Goal: Entertainment & Leisure: Consume media (video, audio)

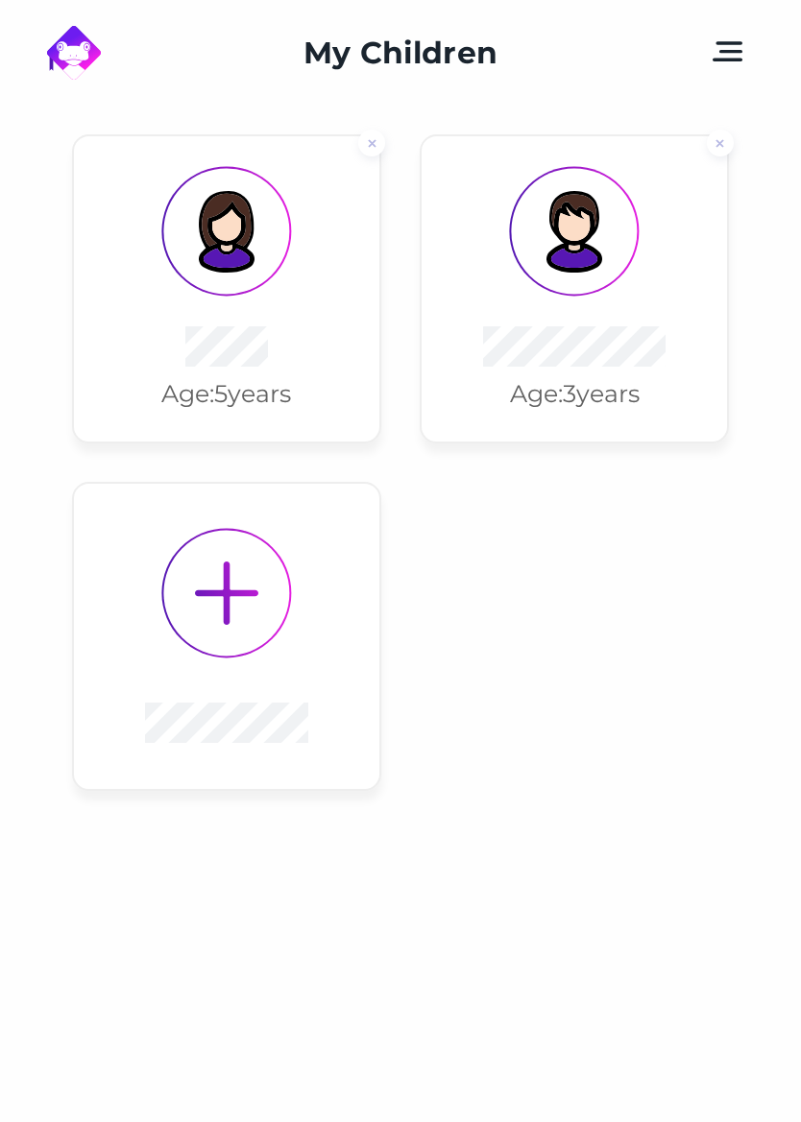
click at [589, 314] on div "Age: [DEMOGRAPHIC_DATA] years" at bounding box center [574, 288] width 305 height 305
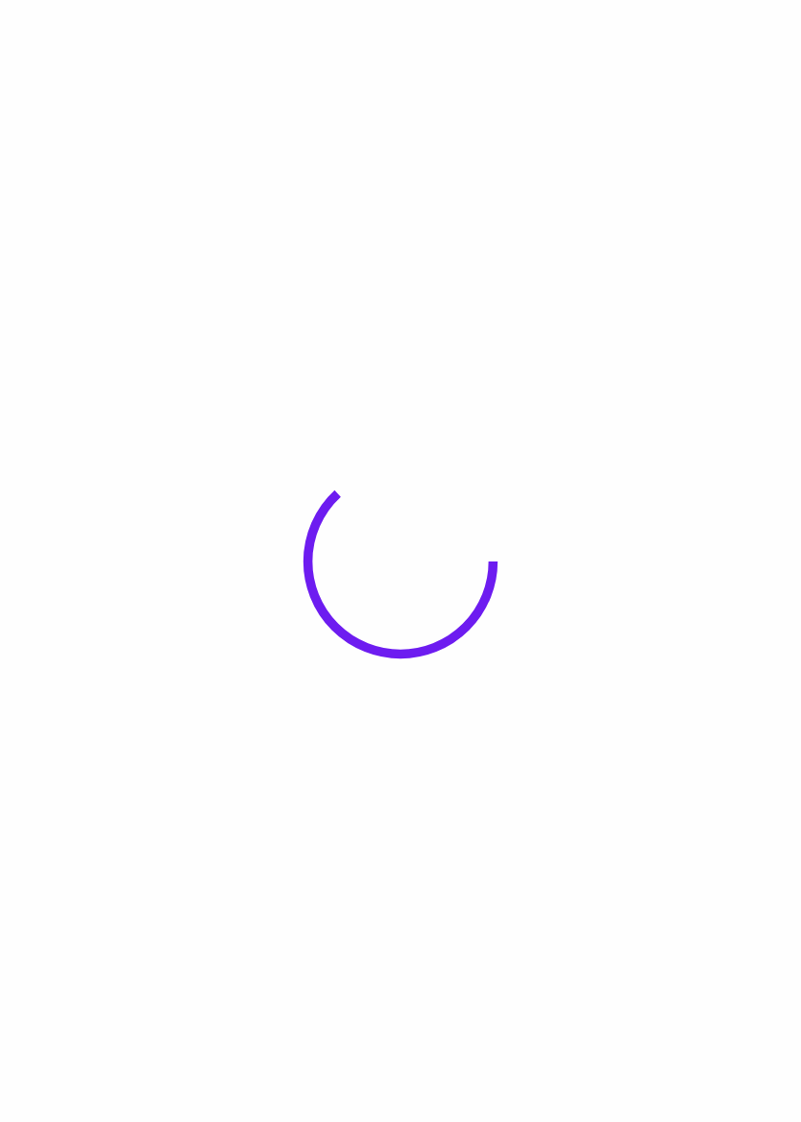
click at [593, 353] on body at bounding box center [400, 561] width 801 height 1122
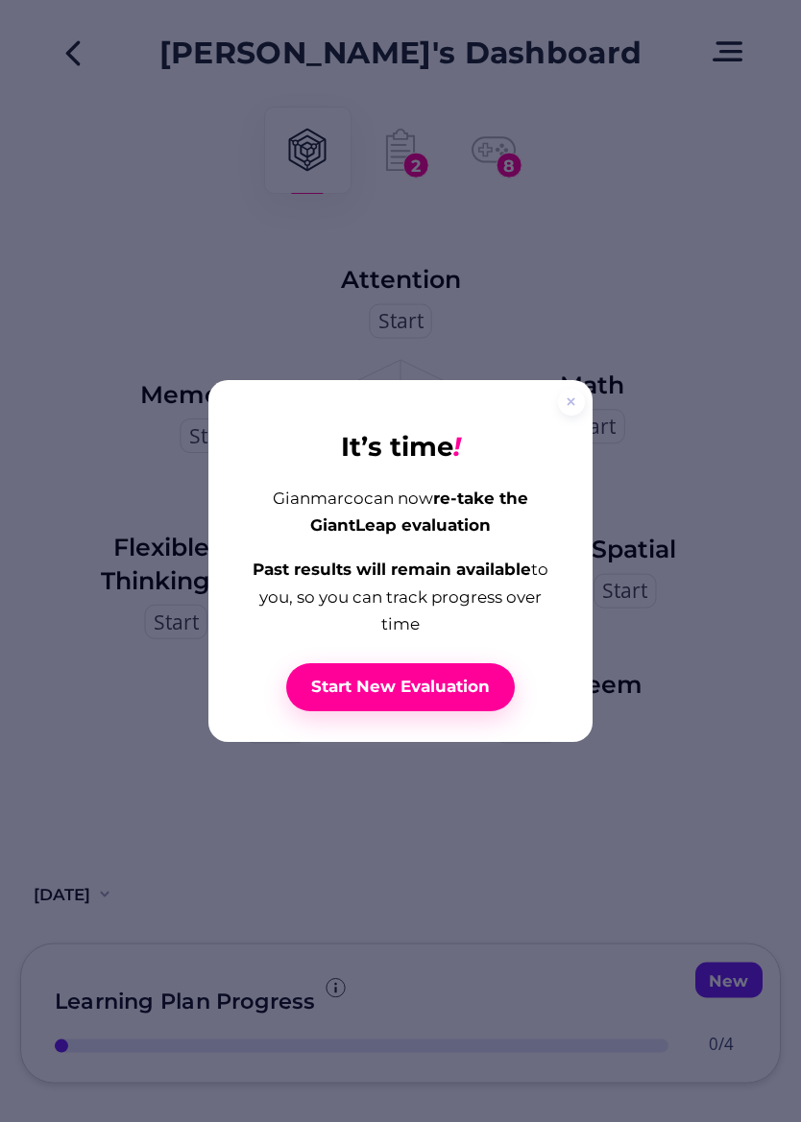
click at [565, 416] on div at bounding box center [571, 402] width 27 height 27
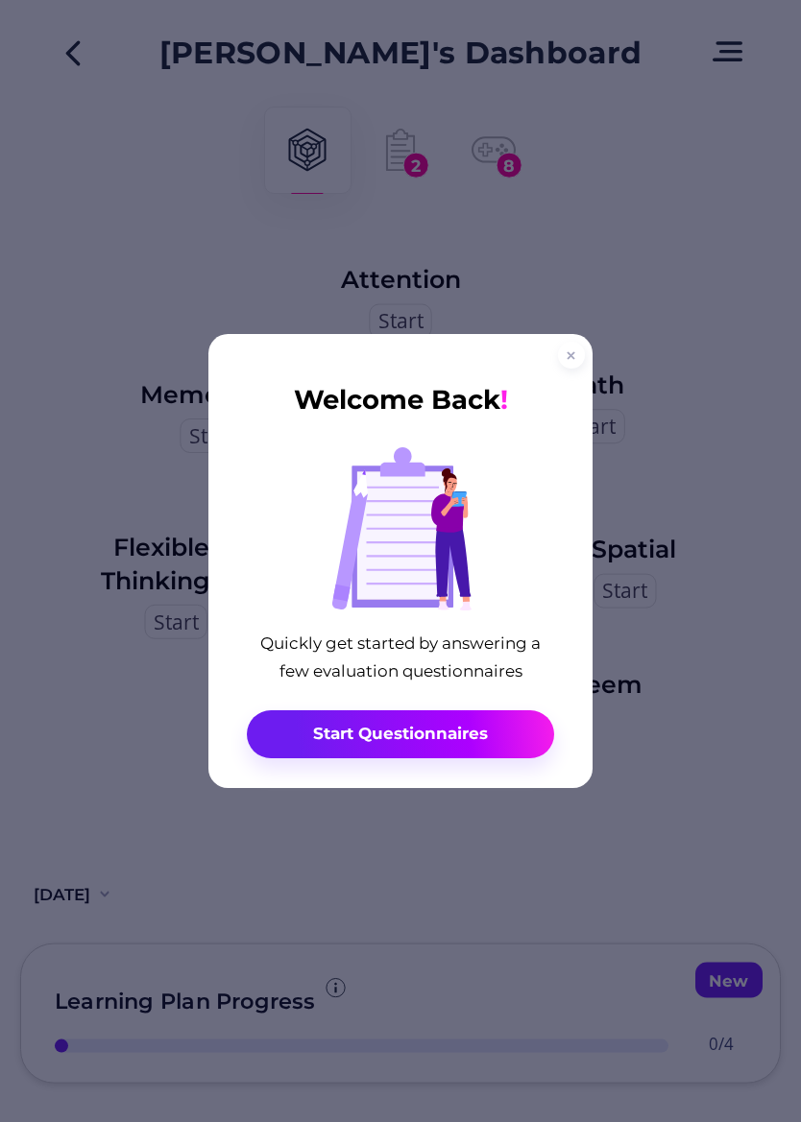
click at [569, 369] on div at bounding box center [571, 355] width 27 height 27
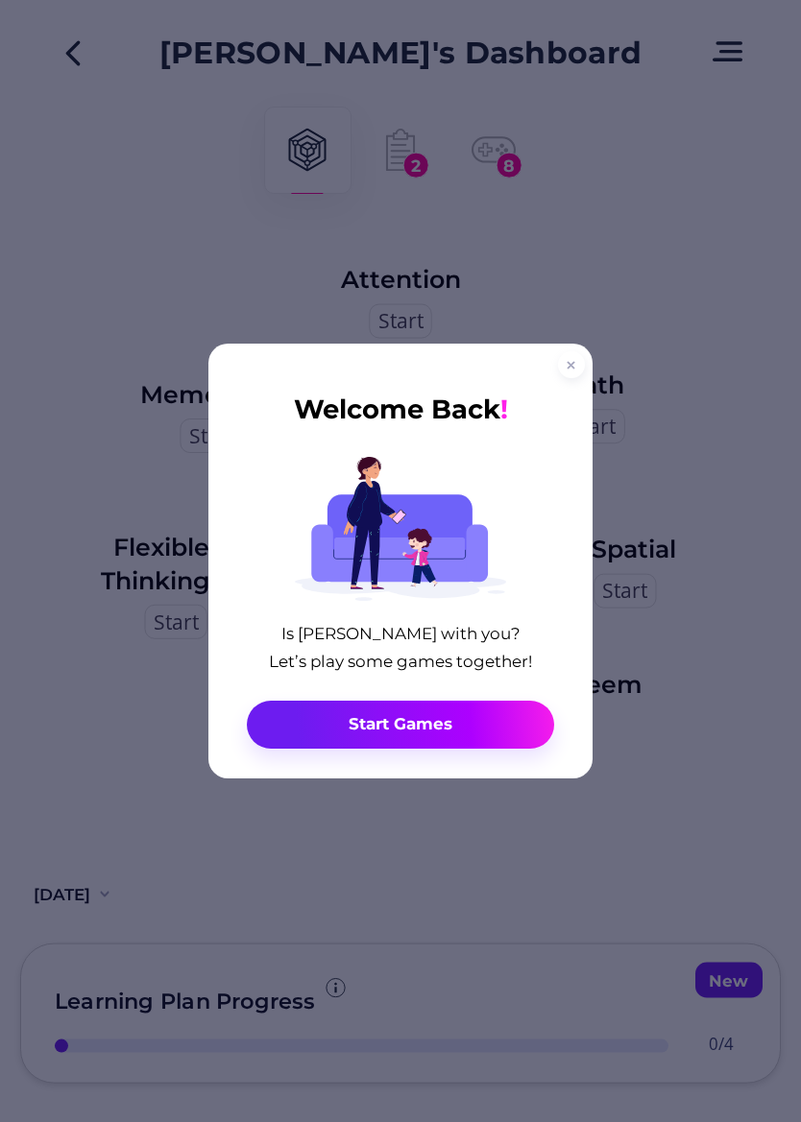
click at [573, 370] on icon at bounding box center [571, 365] width 9 height 9
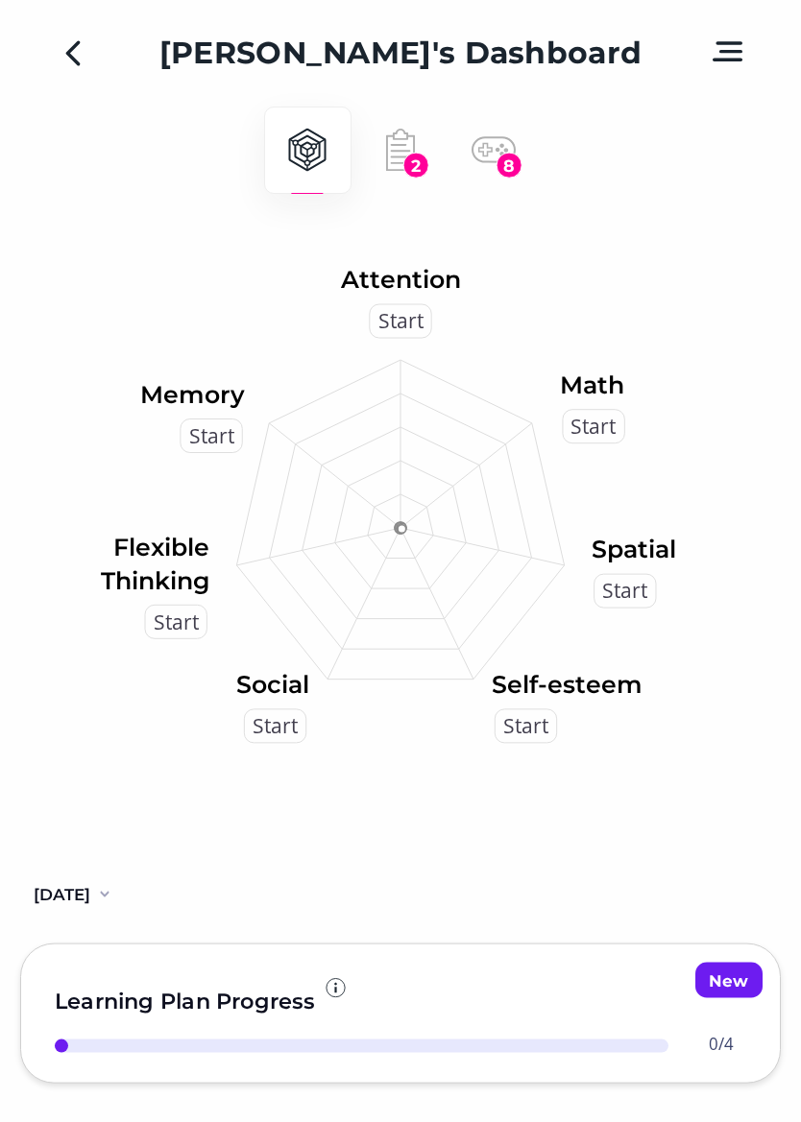
click at [414, 154] on div "2" at bounding box center [416, 166] width 26 height 26
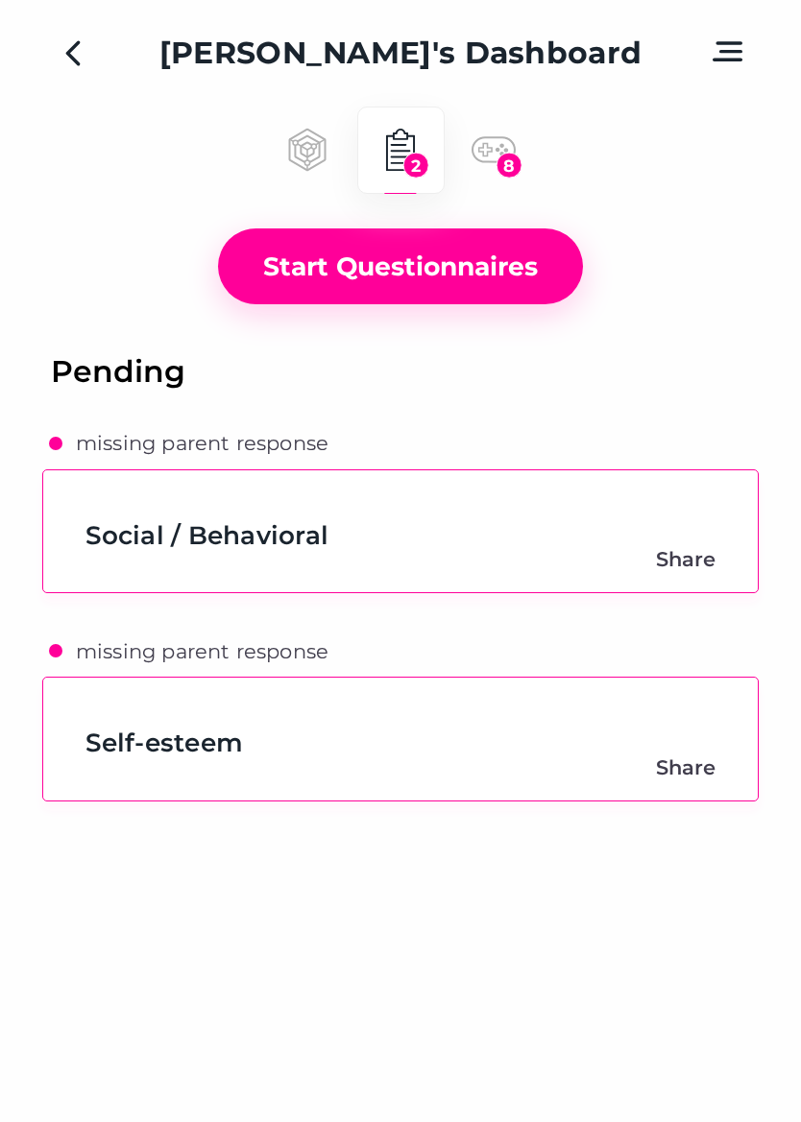
click at [493, 165] on icon at bounding box center [493, 150] width 44 height 44
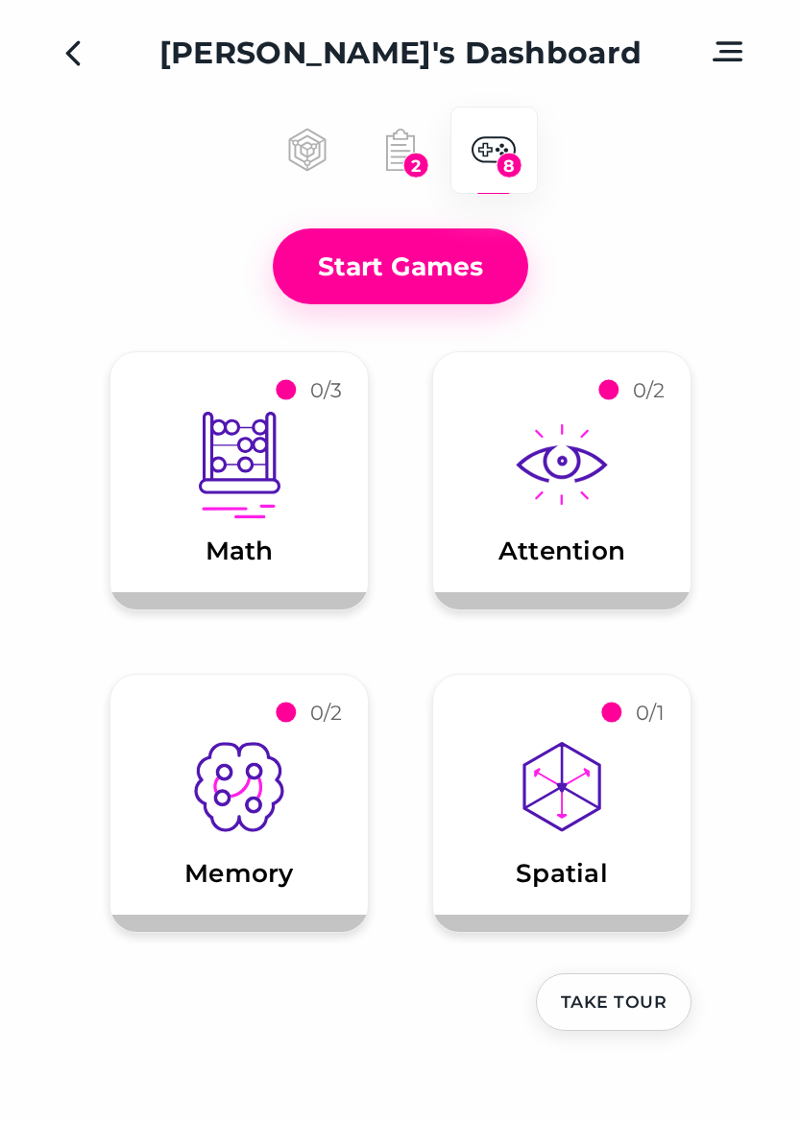
click at [300, 528] on div "Math" at bounding box center [238, 489] width 257 height 174
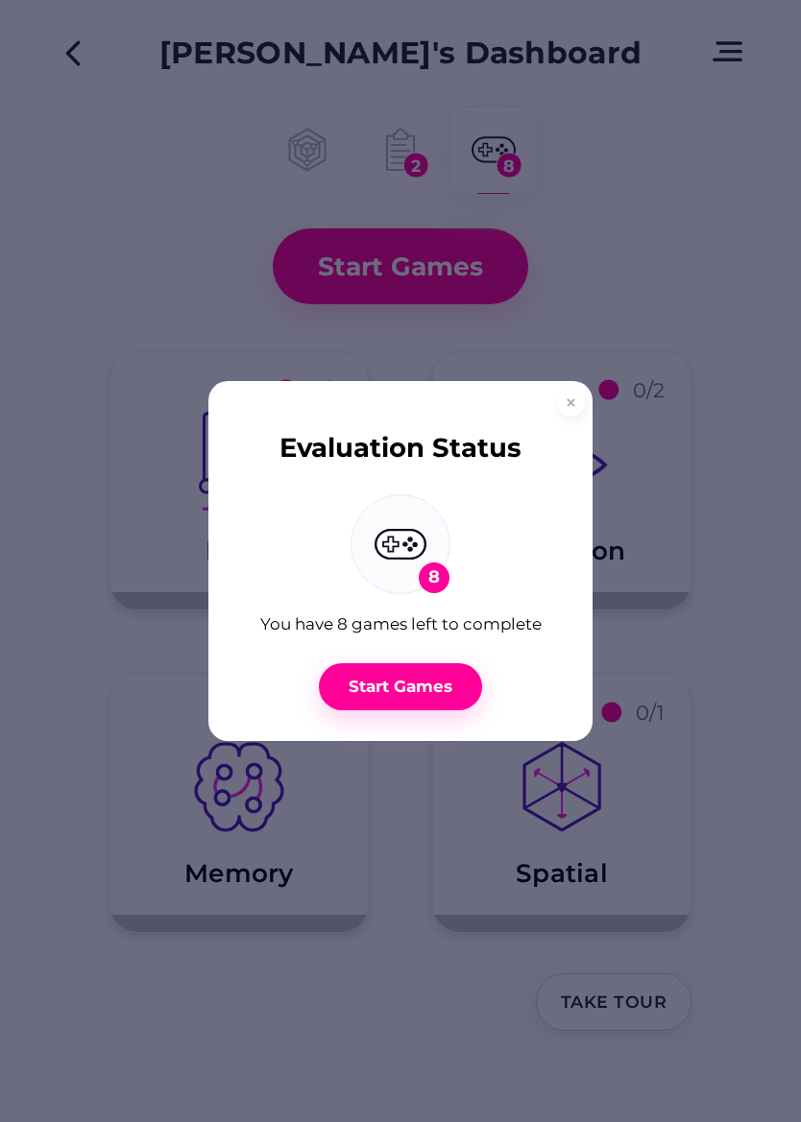
click at [439, 693] on div "Start Games" at bounding box center [400, 687] width 113 height 21
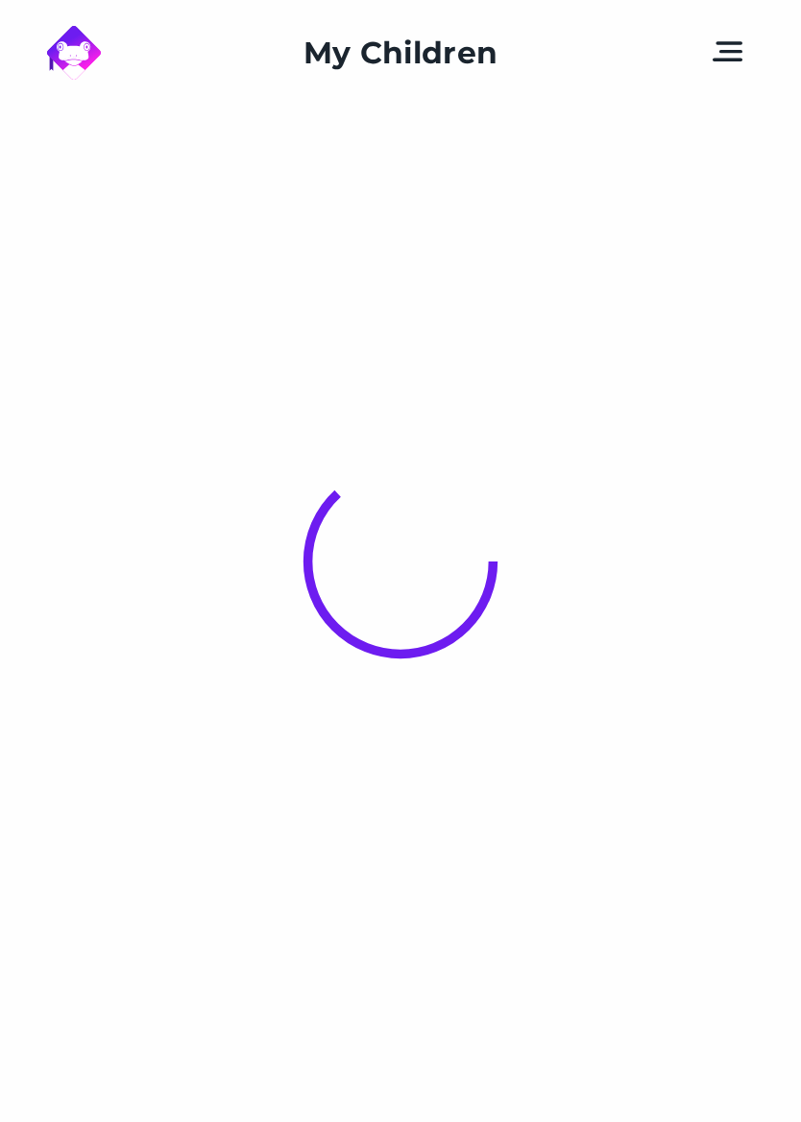
click at [645, 482] on body "My Children We appreciate your support ! The share message will not disclose an…" at bounding box center [400, 561] width 801 height 1122
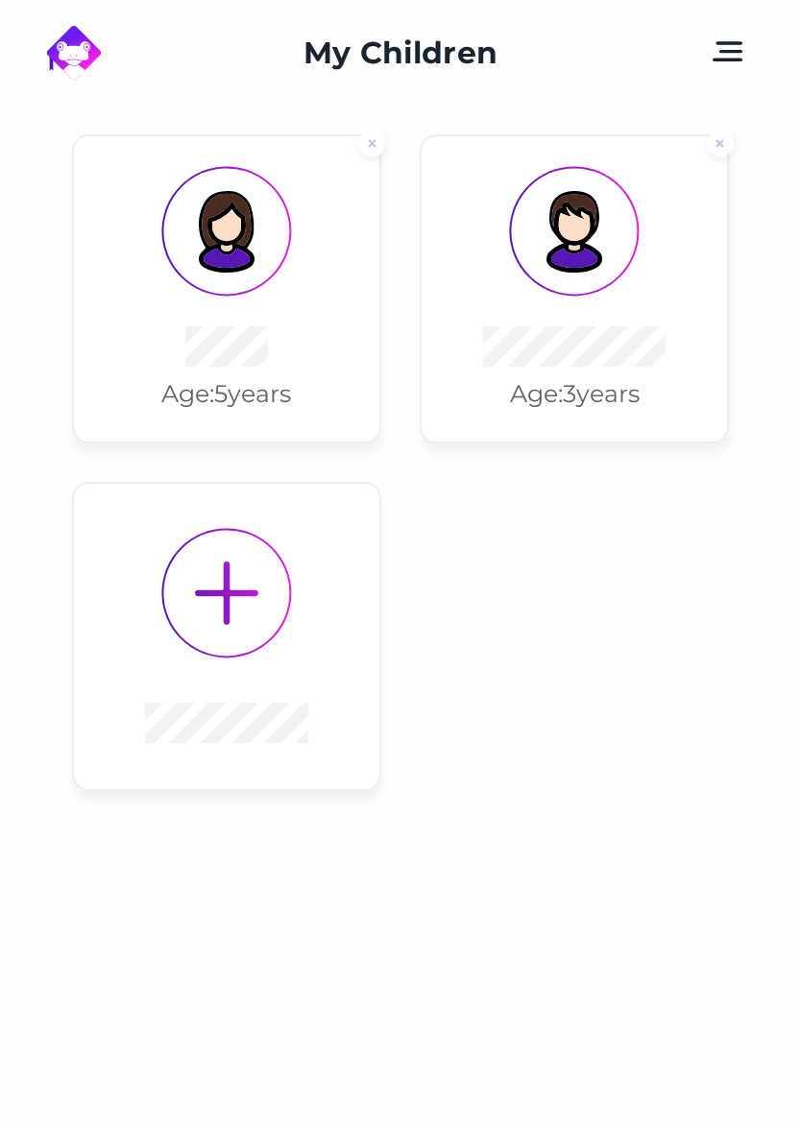
click at [573, 294] on div at bounding box center [575, 232] width 126 height 126
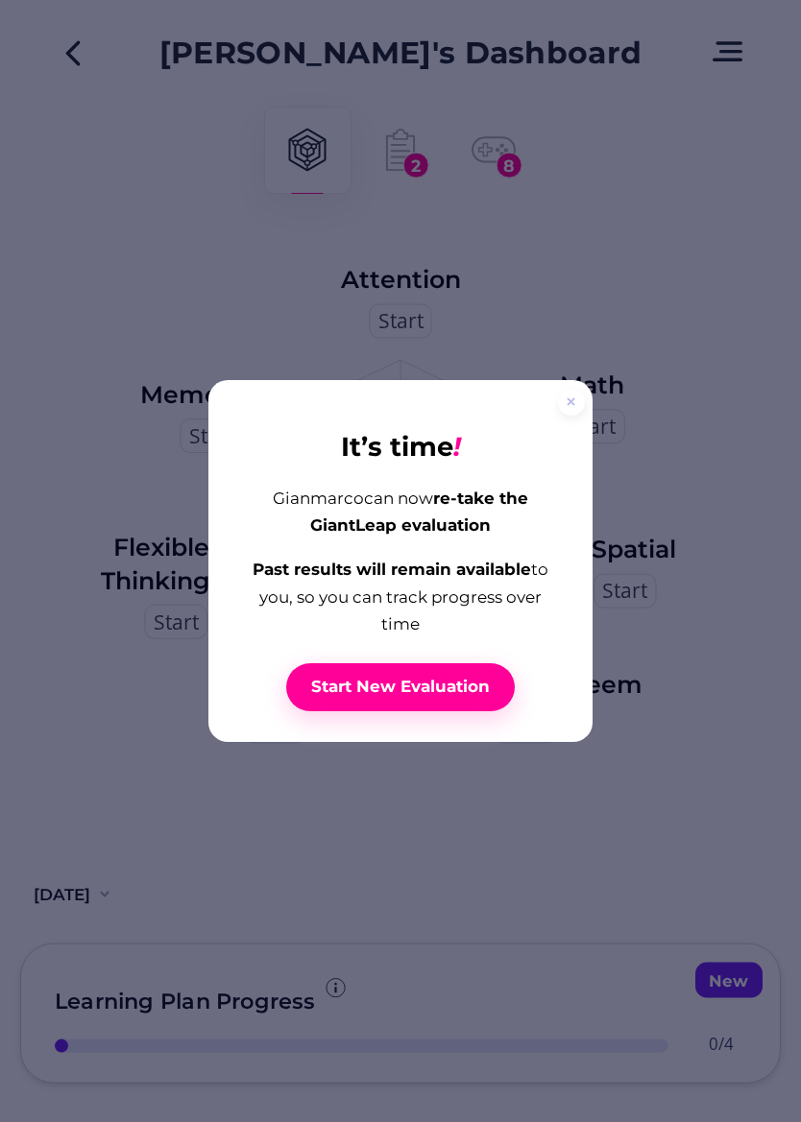
click at [583, 392] on div at bounding box center [400, 561] width 801 height 1122
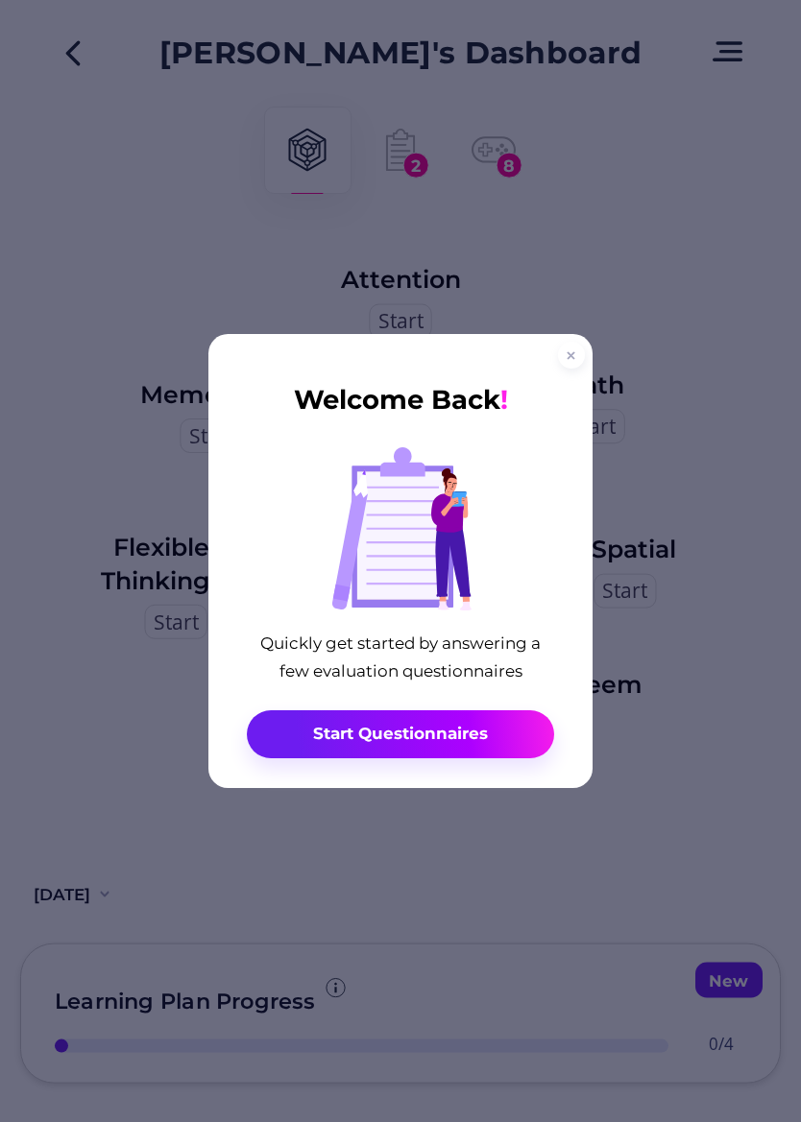
click at [572, 421] on div "Welcome Back ! Quickly get started by answering a few evaluation questionnaires…" at bounding box center [400, 561] width 384 height 454
click at [584, 369] on div at bounding box center [571, 355] width 27 height 27
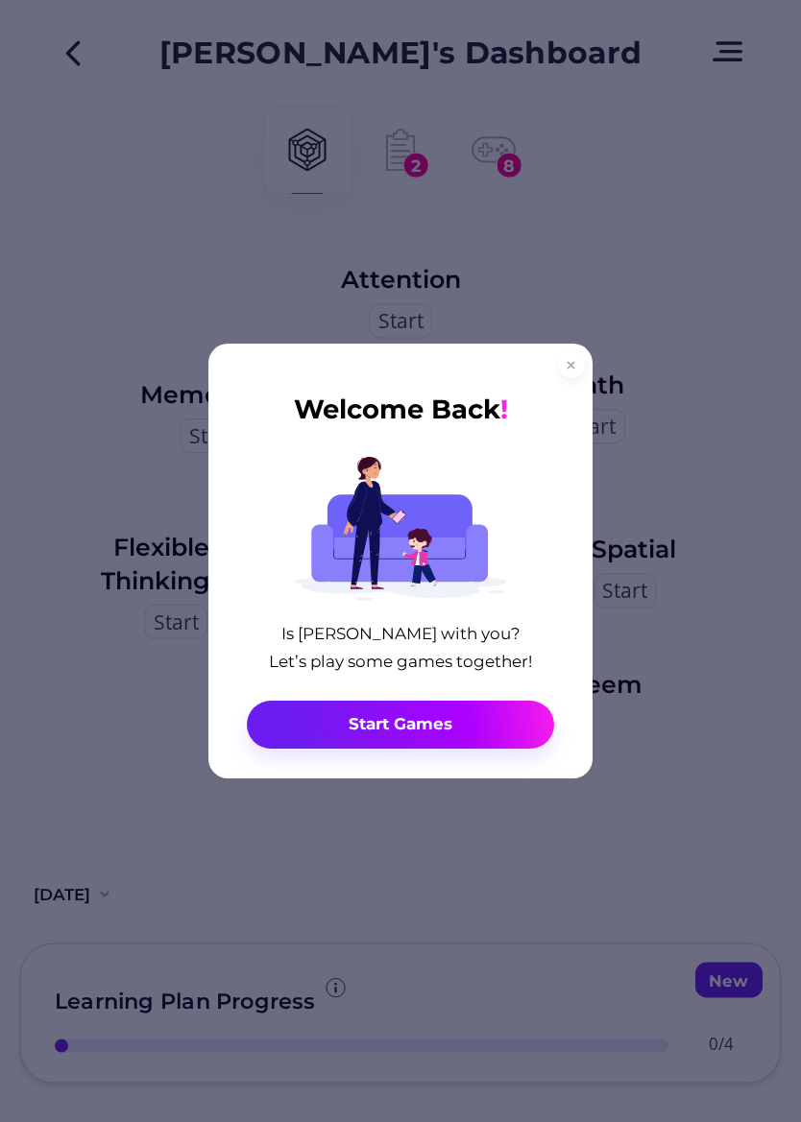
click at [567, 378] on div at bounding box center [571, 364] width 27 height 27
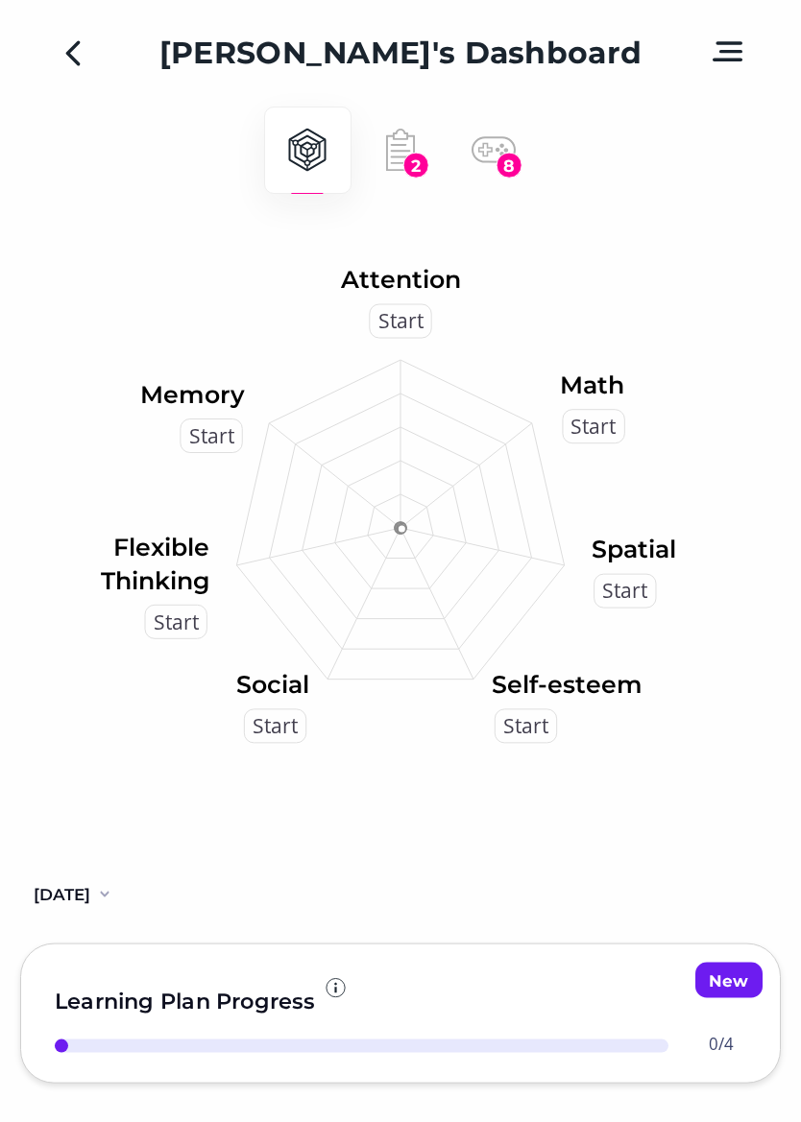
click at [432, 172] on div "2 Questionnaires" at bounding box center [400, 150] width 87 height 87
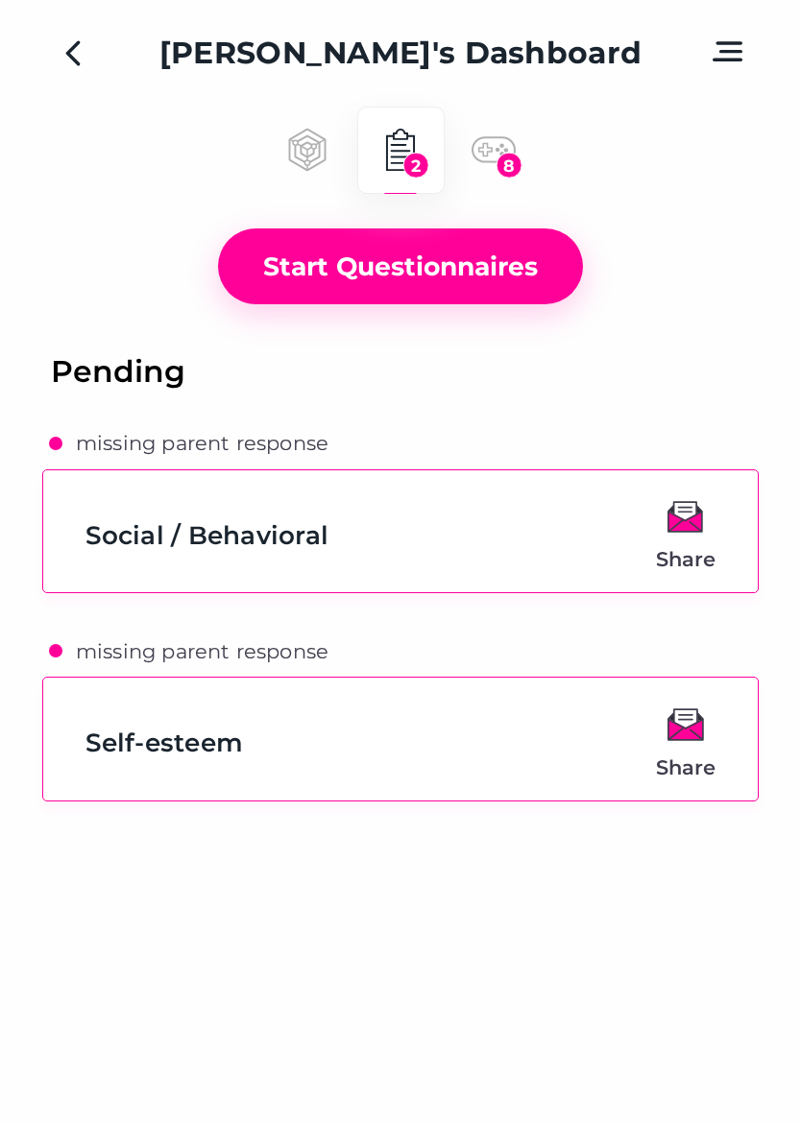
click at [405, 170] on div "2" at bounding box center [416, 166] width 26 height 26
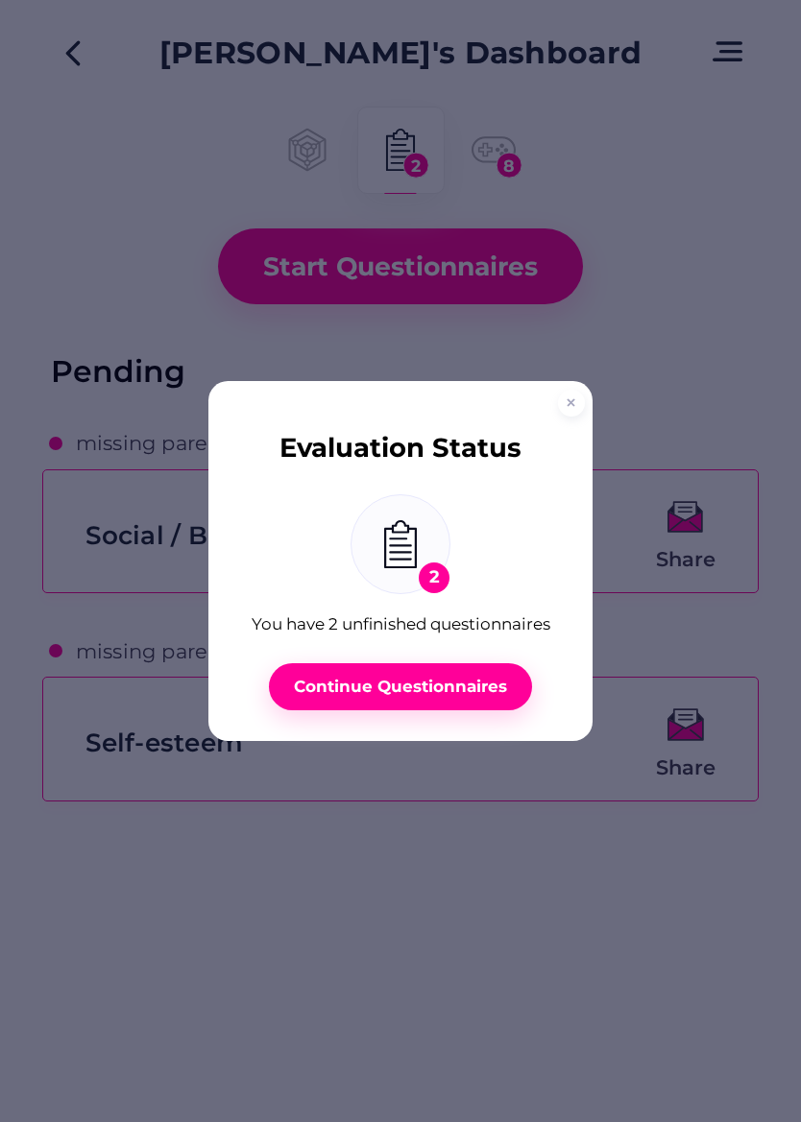
click at [582, 385] on div at bounding box center [400, 561] width 801 height 1122
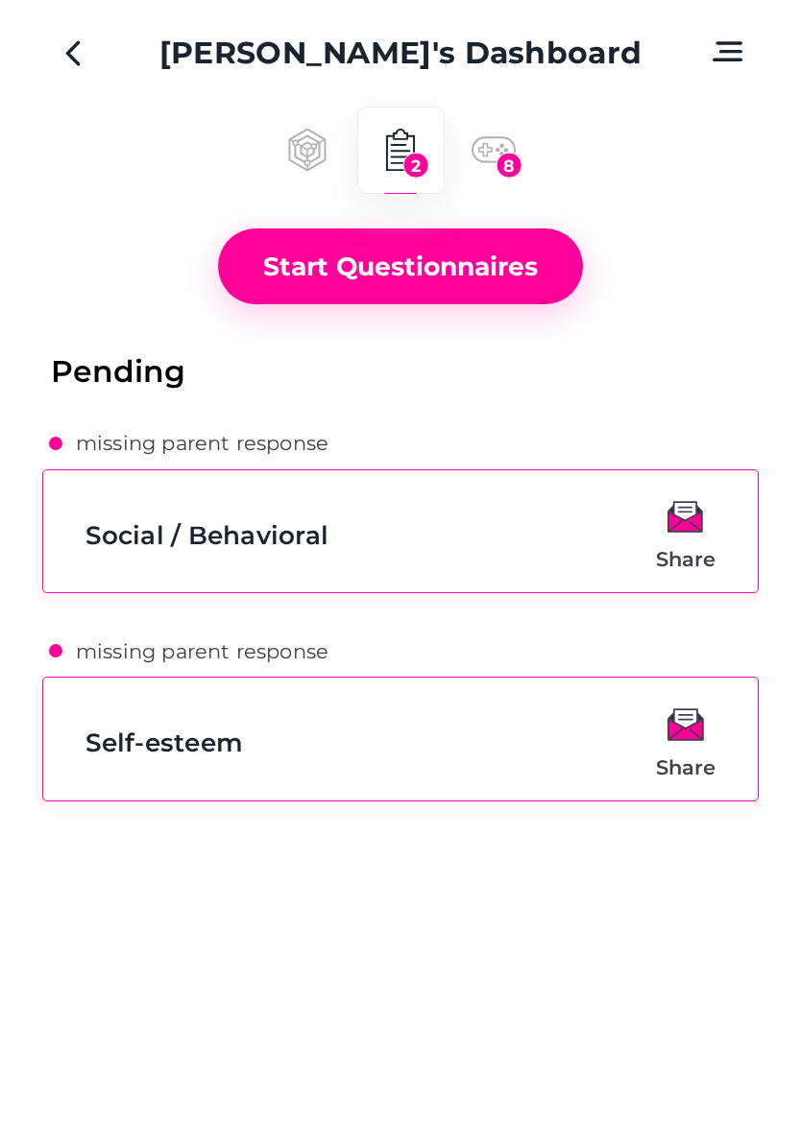
click at [559, 403] on div "Pending Missing parent response Social / Behavioral Share Missing parent respon…" at bounding box center [400, 592] width 717 height 483
click at [523, 172] on div "8 Games" at bounding box center [493, 150] width 87 height 87
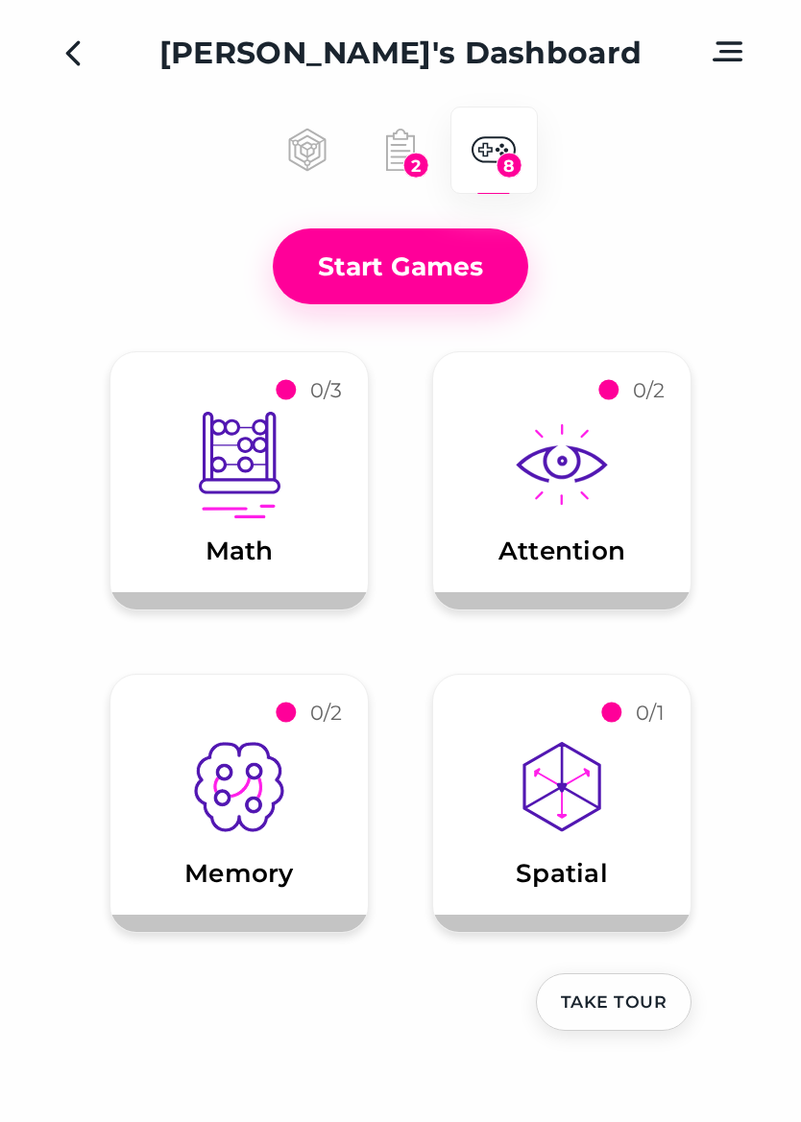
click at [567, 503] on icon at bounding box center [562, 464] width 92 height 81
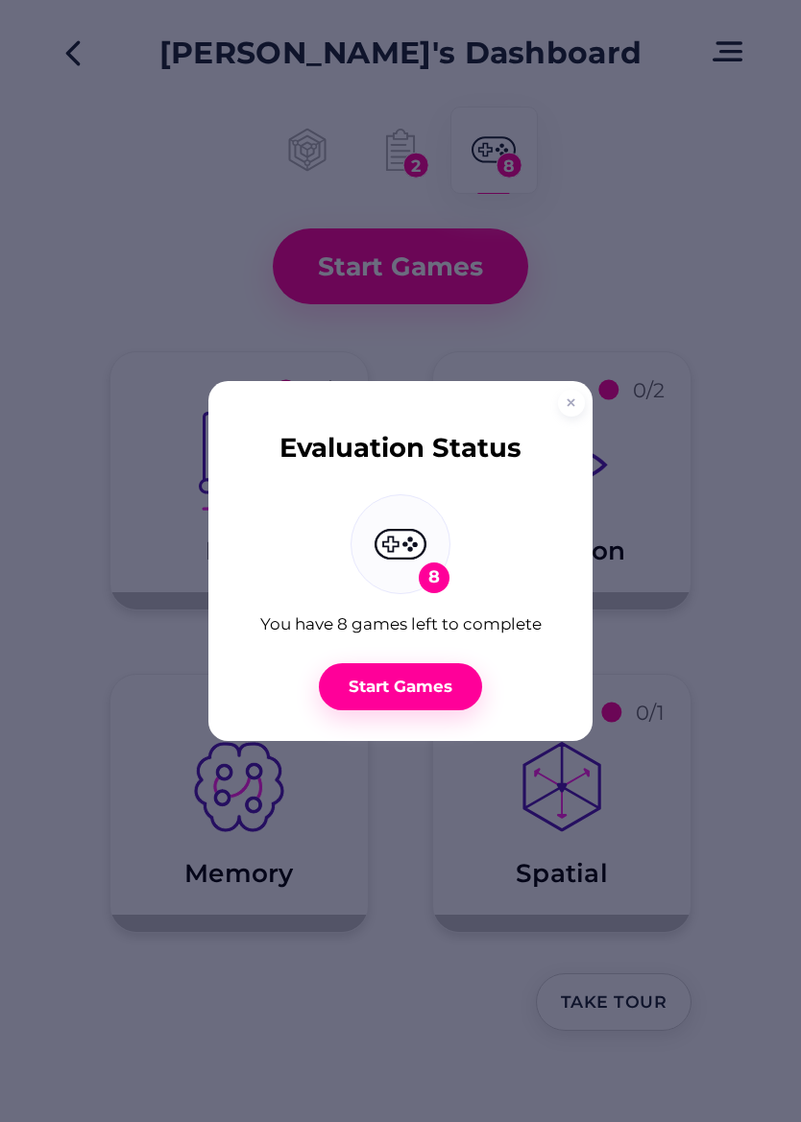
click at [437, 683] on button "Start Games" at bounding box center [401, 686] width 164 height 47
